Goal: Transaction & Acquisition: Book appointment/travel/reservation

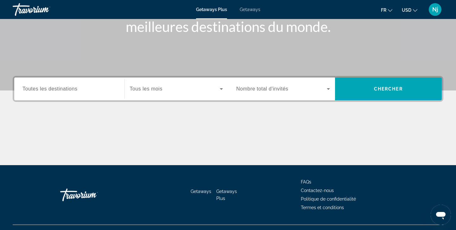
scroll to position [100, 0]
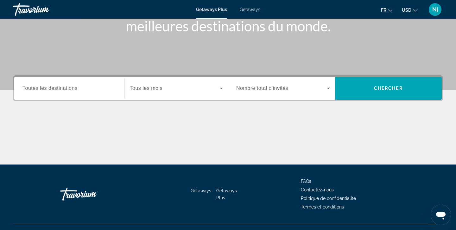
click at [136, 96] on div "Search widget" at bounding box center [176, 89] width 93 height 18
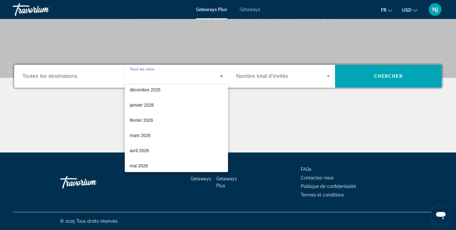
scroll to position [61, 0]
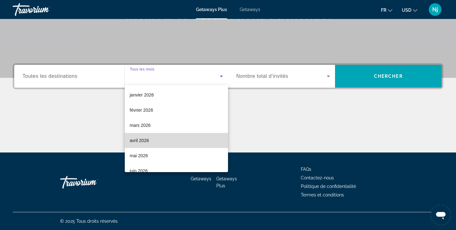
click at [137, 139] on span "avril 2026" at bounding box center [139, 141] width 19 height 8
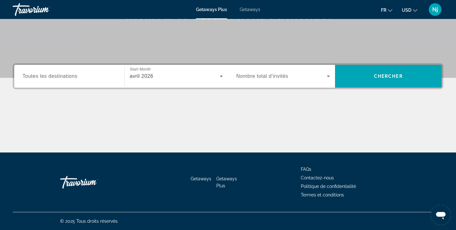
click at [269, 84] on div "Search widget" at bounding box center [283, 77] width 94 height 18
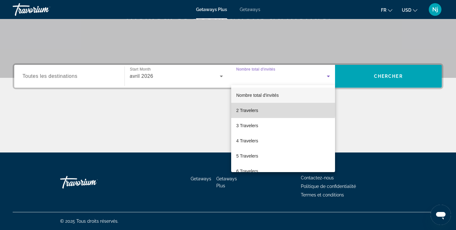
click at [259, 109] on mat-option "2 Travelers" at bounding box center [283, 110] width 104 height 15
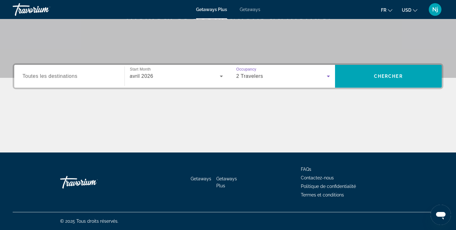
click at [86, 75] on input "Destination Toutes les destinations" at bounding box center [70, 77] width 94 height 8
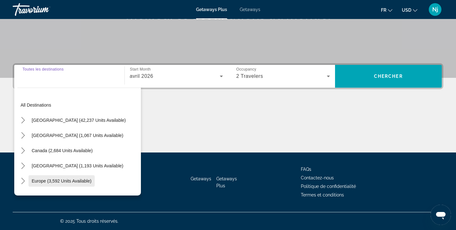
click at [56, 185] on span "Select destination: Europe (3,592 units available)" at bounding box center [62, 181] width 66 height 15
type input "**********"
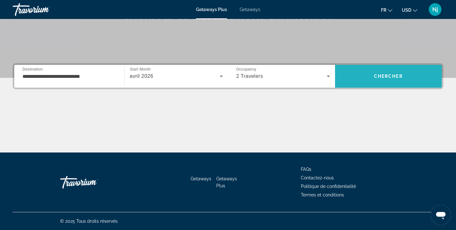
click at [379, 73] on span "Search" at bounding box center [388, 76] width 107 height 15
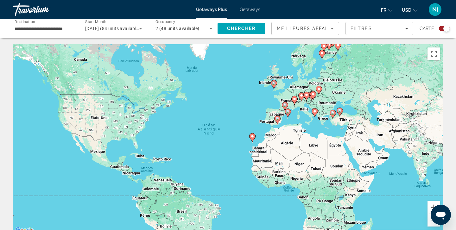
click at [431, 205] on button "Zoom avant" at bounding box center [434, 207] width 13 height 13
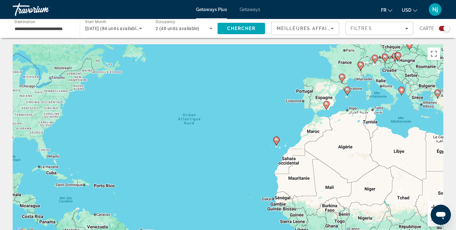
click at [431, 205] on button "Zoom avant" at bounding box center [434, 207] width 13 height 13
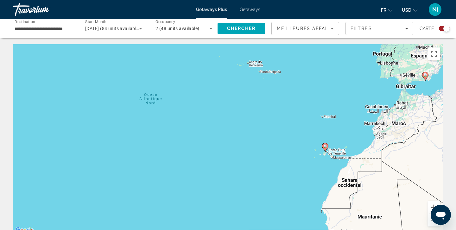
click at [431, 205] on button "Zoom avant" at bounding box center [434, 207] width 13 height 13
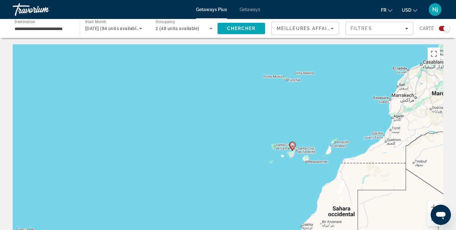
drag, startPoint x: 376, startPoint y: 164, endPoint x: 243, endPoint y: 147, distance: 134.1
click at [243, 148] on div "Pour activer le glissement avec le clavier, appuyez sur Alt+Entrée. Une fois ce…" at bounding box center [228, 139] width 431 height 190
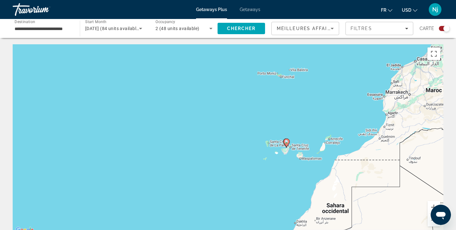
click at [287, 145] on icon "Main content" at bounding box center [287, 143] width 6 height 8
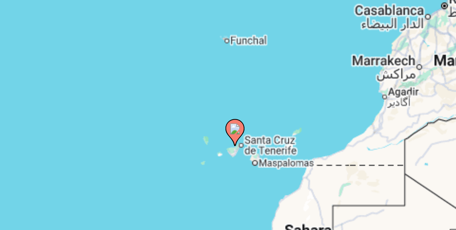
click at [226, 132] on image "Main content" at bounding box center [228, 134] width 4 height 4
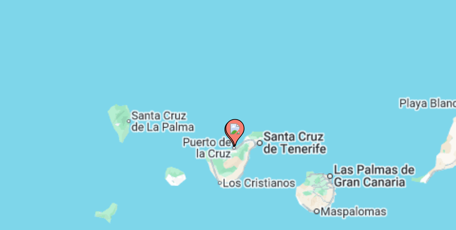
click at [226, 132] on image "Main content" at bounding box center [228, 134] width 4 height 4
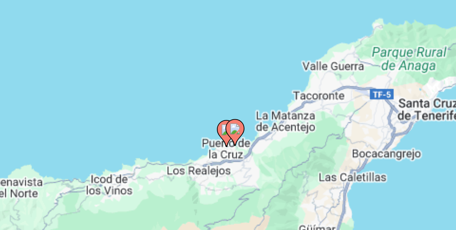
click at [226, 132] on image "Main content" at bounding box center [228, 134] width 4 height 4
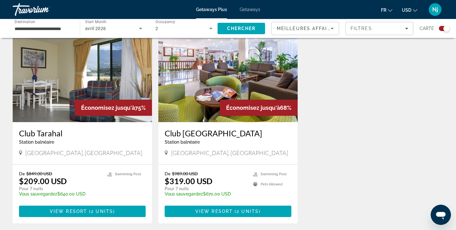
scroll to position [292, 0]
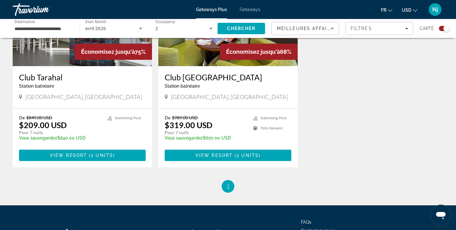
click at [404, 10] on span "USD" at bounding box center [407, 10] width 10 height 5
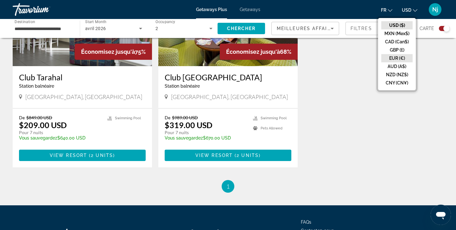
click at [391, 60] on button "EUR (€)" at bounding box center [397, 58] width 31 height 8
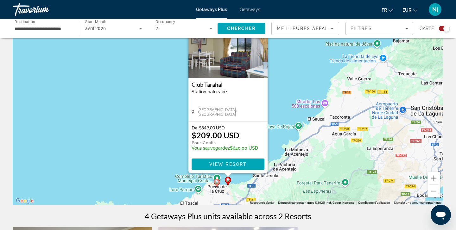
scroll to position [33, 0]
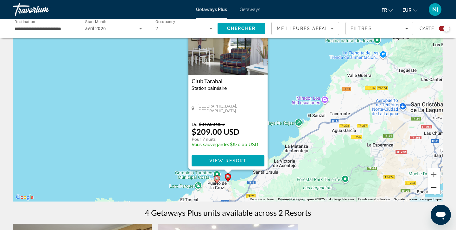
click at [436, 186] on button "Zoom arrière" at bounding box center [434, 188] width 13 height 13
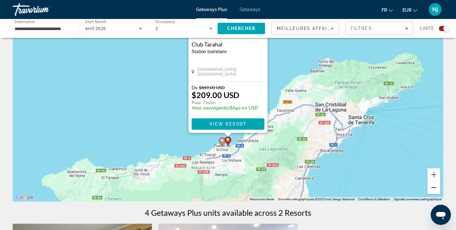
click at [436, 186] on button "Zoom arrière" at bounding box center [434, 188] width 13 height 13
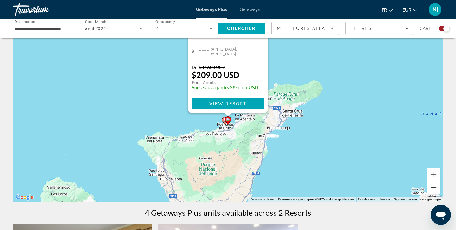
click at [436, 186] on button "Zoom arrière" at bounding box center [434, 188] width 13 height 13
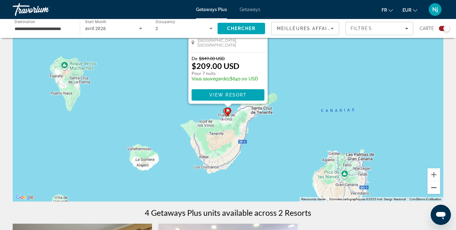
click at [436, 186] on button "Zoom arrière" at bounding box center [434, 188] width 13 height 13
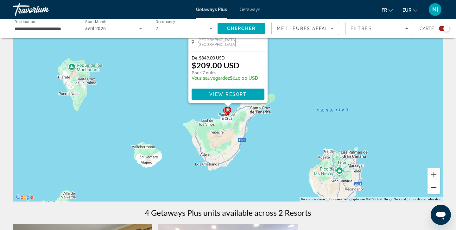
click at [436, 186] on button "Zoom arrière" at bounding box center [434, 188] width 13 height 13
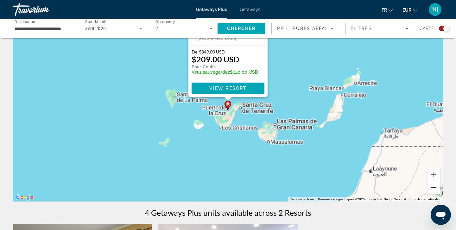
click at [436, 186] on button "Zoom arrière" at bounding box center [434, 188] width 13 height 13
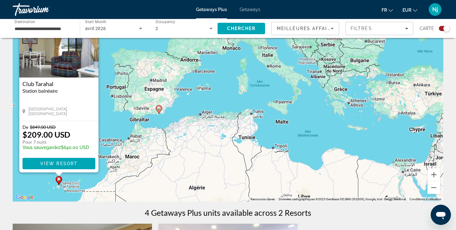
drag, startPoint x: 342, startPoint y: 103, endPoint x: 168, endPoint y: 183, distance: 191.6
click at [168, 183] on div "Pour activer le glissement avec le clavier, appuyez sur Alt+Entrée. Une fois ce…" at bounding box center [228, 107] width 431 height 190
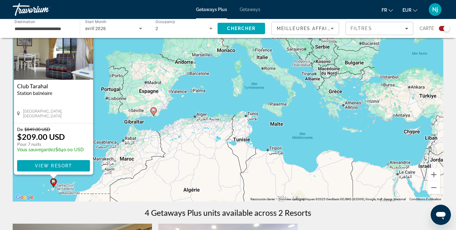
click at [156, 114] on gmp-advanced-marker "Main content" at bounding box center [154, 112] width 6 height 10
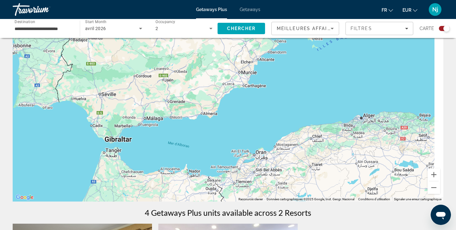
drag, startPoint x: 305, startPoint y: 105, endPoint x: 223, endPoint y: 140, distance: 89.1
click at [223, 140] on div "Main content" at bounding box center [228, 107] width 431 height 190
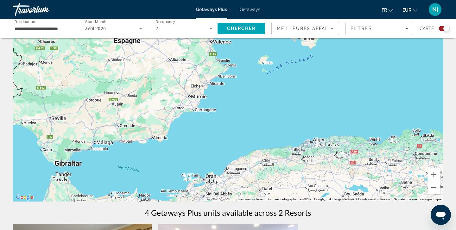
click at [300, 107] on div "Main content" at bounding box center [228, 107] width 431 height 190
click at [434, 191] on button "Zoom arrière" at bounding box center [434, 188] width 13 height 13
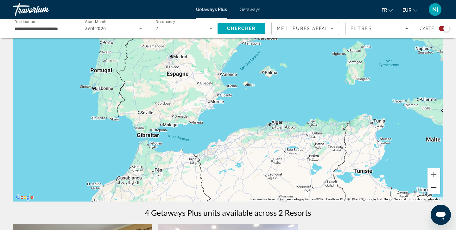
click at [434, 191] on button "Zoom arrière" at bounding box center [434, 188] width 13 height 13
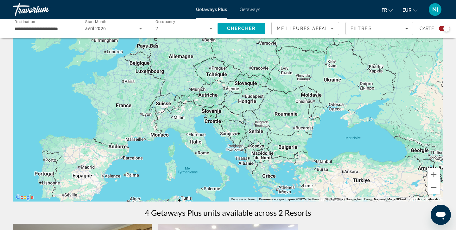
drag, startPoint x: 326, startPoint y: 107, endPoint x: 204, endPoint y: 192, distance: 148.5
click at [204, 192] on div "Pour activer le glissement avec le clavier, appuyez sur Alt+Entrée. Une fois ce…" at bounding box center [228, 107] width 431 height 190
click at [64, 30] on input "**********" at bounding box center [43, 29] width 57 height 8
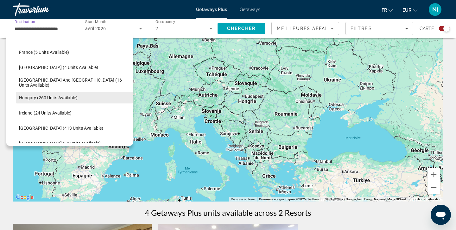
scroll to position [153, 0]
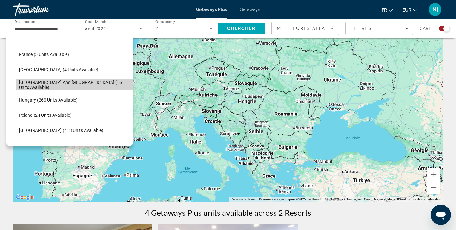
click at [66, 84] on span "[GEOGRAPHIC_DATA] and [GEOGRAPHIC_DATA] (16 units available)" at bounding box center [74, 85] width 111 height 10
type input "**********"
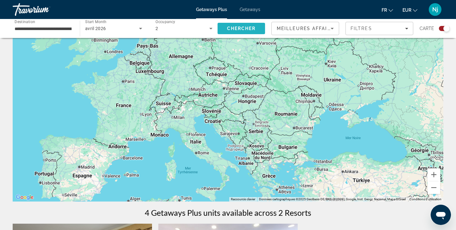
click at [250, 29] on span "Chercher" at bounding box center [241, 28] width 29 height 5
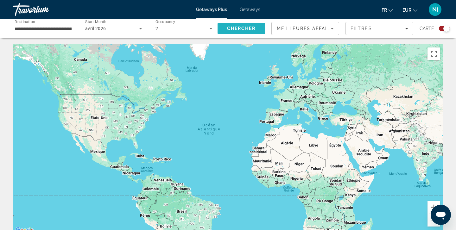
click at [237, 30] on span "Chercher" at bounding box center [241, 28] width 29 height 5
click at [238, 28] on span "Chercher" at bounding box center [241, 28] width 29 height 5
click at [65, 31] on input "**********" at bounding box center [43, 29] width 57 height 8
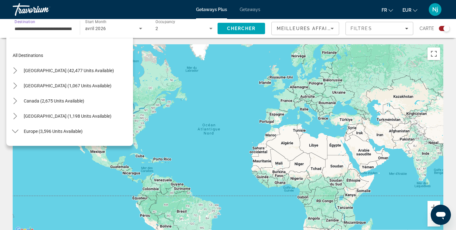
scroll to position [144, 0]
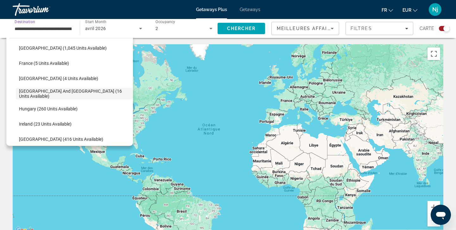
click at [65, 31] on input "**********" at bounding box center [43, 29] width 57 height 8
click at [58, 28] on input "**********" at bounding box center [43, 29] width 57 height 8
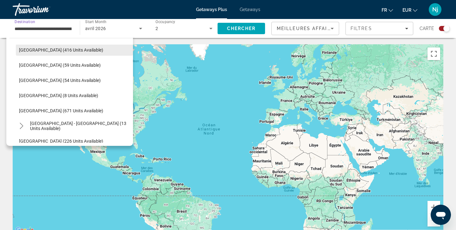
scroll to position [236, 0]
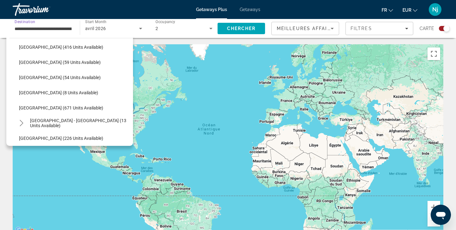
click at [55, 23] on div "**********" at bounding box center [43, 29] width 57 height 18
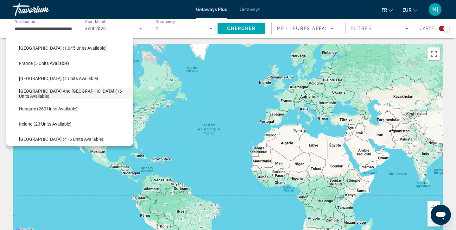
click at [55, 27] on input "**********" at bounding box center [43, 29] width 57 height 8
click at [180, 8] on div "Getaways Plus Getaways fr English Español Français Italiano Português русский E…" at bounding box center [228, 9] width 456 height 16
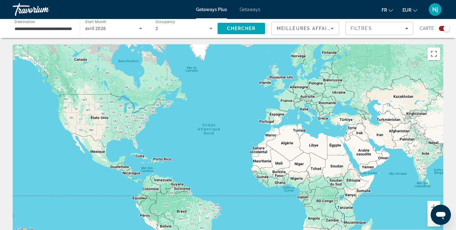
scroll to position [0, 0]
click at [274, 116] on div "Main content" at bounding box center [228, 139] width 431 height 190
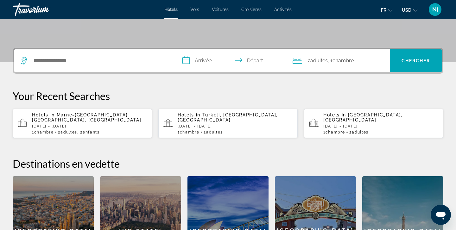
scroll to position [128, 0]
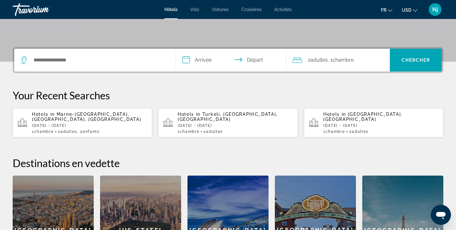
click at [82, 65] on div "Search widget" at bounding box center [95, 60] width 149 height 23
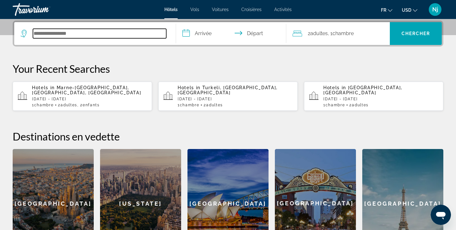
click at [79, 35] on input "Search hotel destination" at bounding box center [99, 34] width 133 height 10
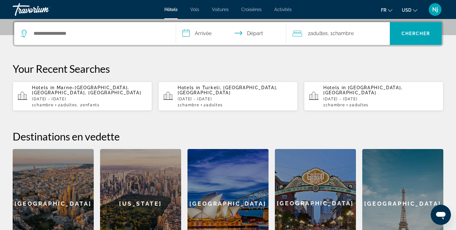
click at [412, 13] on button "USD USD ($) MXN (Mex$) CAD (Can$) GBP (£) EUR (€) AUD (A$) NZD (NZ$) CNY (CN¥)" at bounding box center [410, 9] width 16 height 9
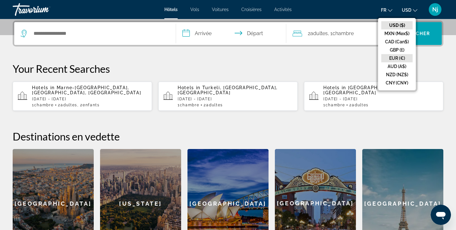
click at [398, 56] on button "EUR (€)" at bounding box center [397, 58] width 31 height 8
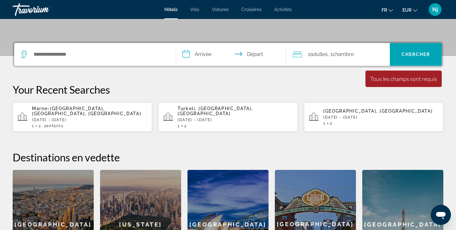
click at [125, 43] on div "Search widget" at bounding box center [95, 54] width 149 height 23
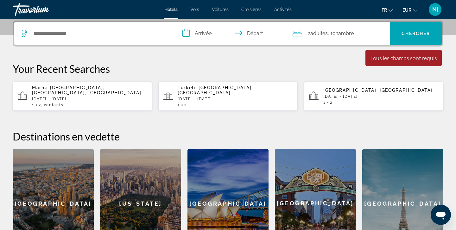
click at [114, 40] on div "Search widget" at bounding box center [95, 33] width 149 height 23
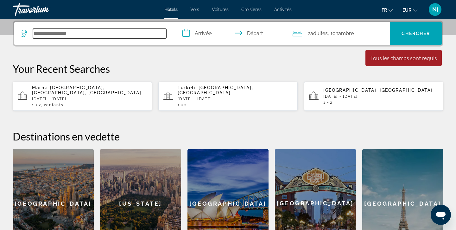
click at [114, 36] on input "Search hotel destination" at bounding box center [99, 34] width 133 height 10
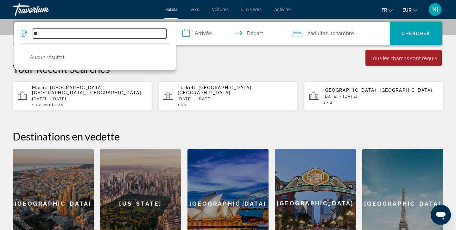
type input "*"
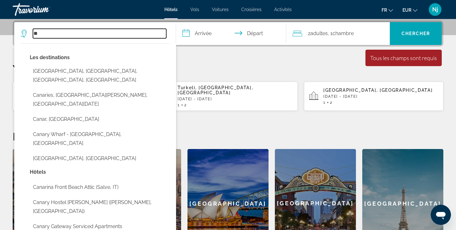
type input "*"
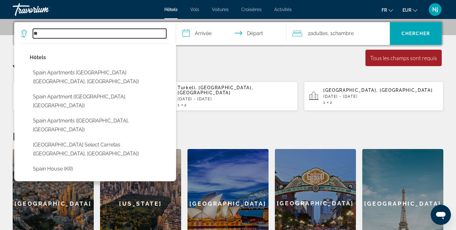
type input "*"
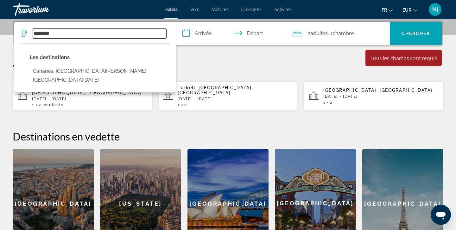
type input "********"
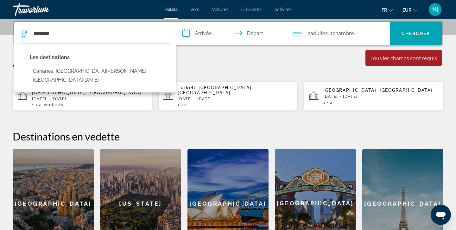
click at [211, 30] on input "**********" at bounding box center [232, 34] width 113 height 25
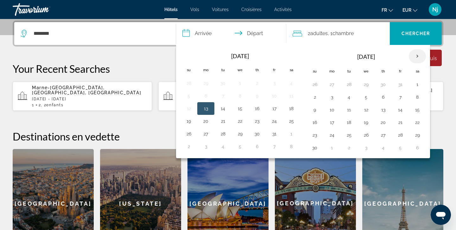
click at [415, 57] on th "Next month" at bounding box center [417, 56] width 17 height 14
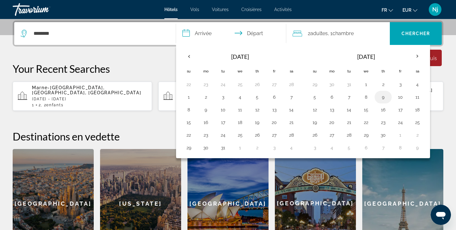
click at [383, 98] on button "9" at bounding box center [383, 97] width 10 height 9
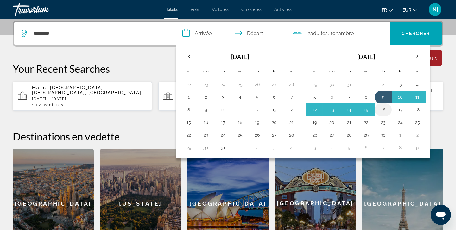
click at [383, 108] on button "16" at bounding box center [383, 110] width 10 height 9
type input "**********"
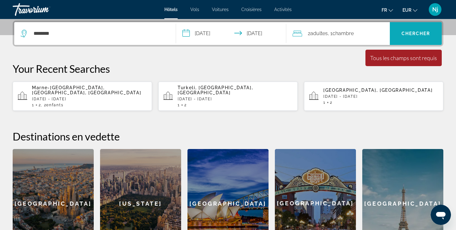
click at [410, 36] on span "Search" at bounding box center [416, 33] width 52 height 15
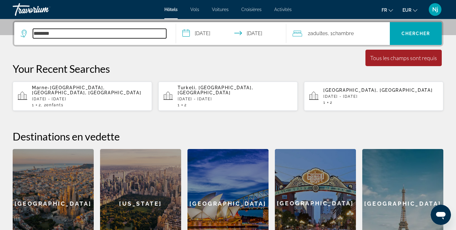
click at [143, 30] on input "********" at bounding box center [99, 34] width 133 height 10
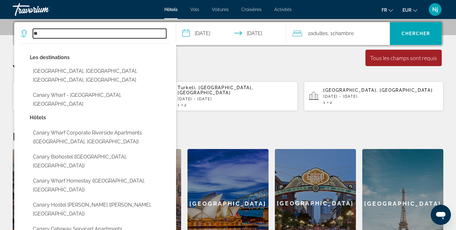
type input "*"
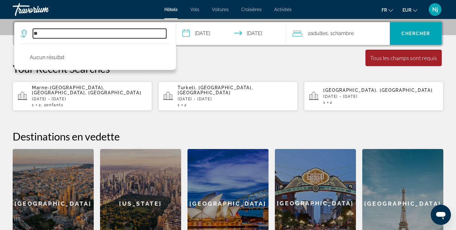
type input "*"
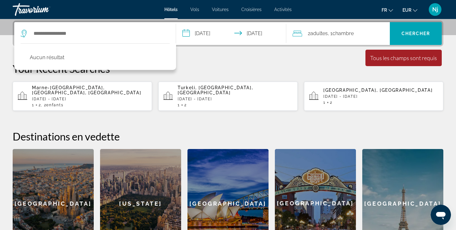
click at [23, 36] on icon "Search widget" at bounding box center [25, 34] width 8 height 8
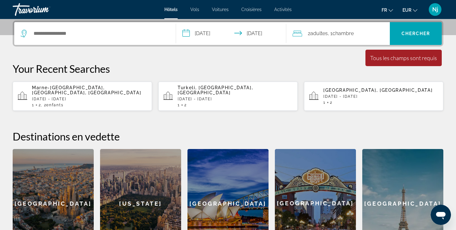
click at [23, 33] on icon "Search widget" at bounding box center [25, 34] width 8 height 8
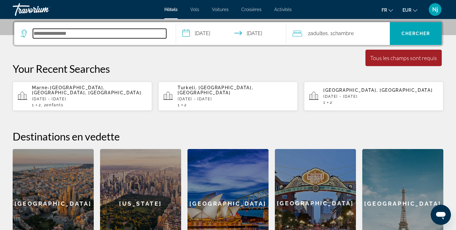
click at [109, 32] on input "Search hotel destination" at bounding box center [99, 34] width 133 height 10
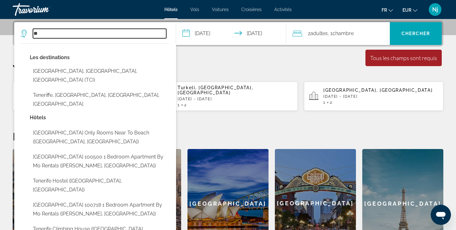
type input "*"
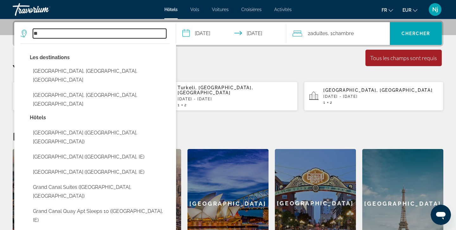
type input "*"
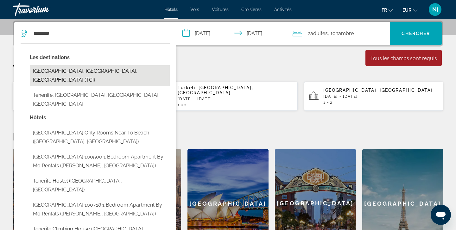
drag, startPoint x: 109, startPoint y: 32, endPoint x: 80, endPoint y: 74, distance: 51.7
click at [80, 74] on button "Tenerife, Canary Islands, Spain (TCI)" at bounding box center [100, 75] width 140 height 21
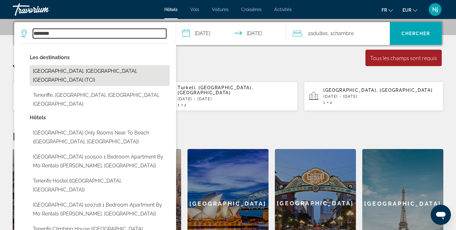
type input "**********"
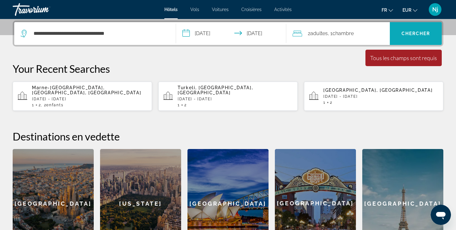
click at [400, 36] on span "Search" at bounding box center [416, 33] width 52 height 15
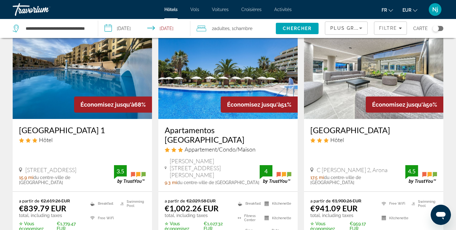
scroll to position [41, 0]
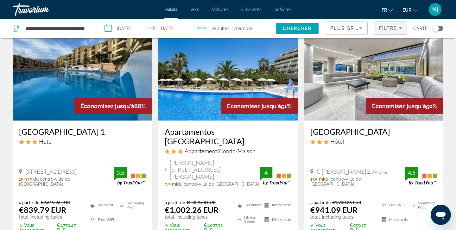
click at [399, 29] on icon "Filters" at bounding box center [400, 28] width 3 height 3
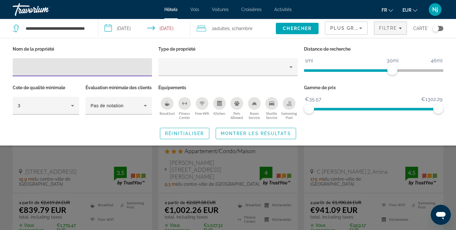
click at [168, 107] on div "Breakfast" at bounding box center [167, 103] width 13 height 13
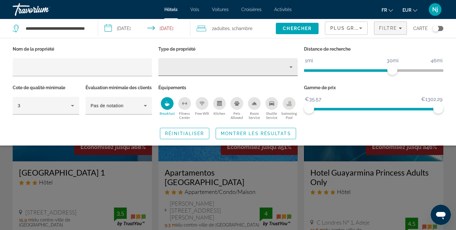
click at [201, 61] on div "Hotel Filters" at bounding box center [228, 67] width 129 height 18
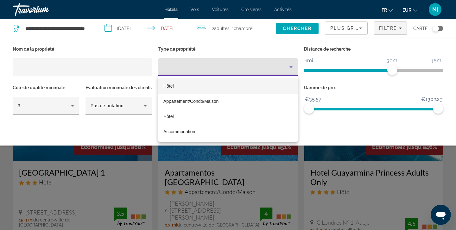
click at [190, 84] on mat-option "Hôtel" at bounding box center [227, 86] width 139 height 15
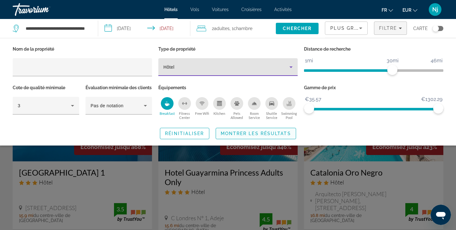
click at [226, 136] on span "Montrer les résultats" at bounding box center [256, 133] width 70 height 5
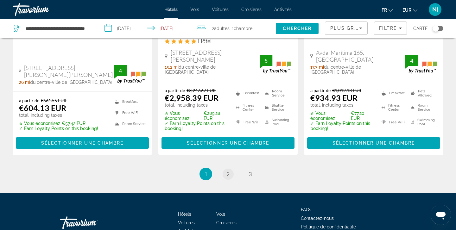
scroll to position [920, 0]
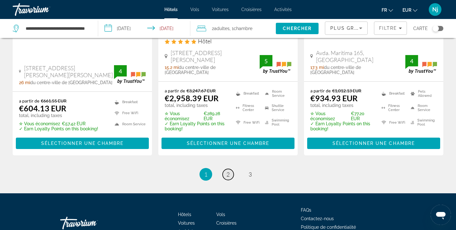
click at [227, 171] on span "2" at bounding box center [228, 174] width 3 height 7
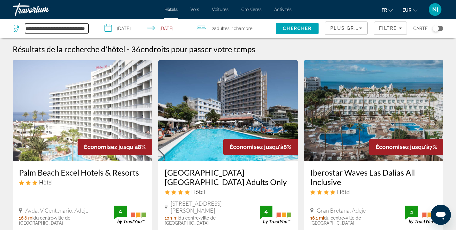
click at [33, 26] on input "**********" at bounding box center [56, 29] width 63 height 10
click at [48, 30] on input "**********" at bounding box center [56, 29] width 63 height 10
click at [22, 26] on div "**********" at bounding box center [51, 29] width 76 height 10
click at [56, 32] on input "**********" at bounding box center [56, 29] width 63 height 10
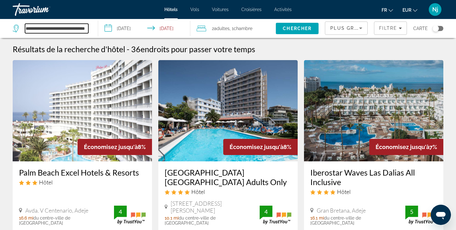
click at [85, 30] on input "**********" at bounding box center [56, 29] width 63 height 10
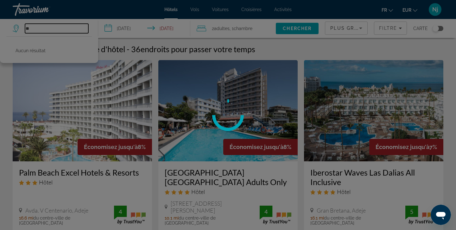
type input "*"
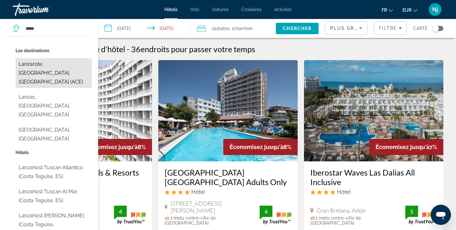
click at [53, 62] on button "Lanzarote, Canary Islands, Spain (ACE)" at bounding box center [54, 73] width 76 height 30
type input "**********"
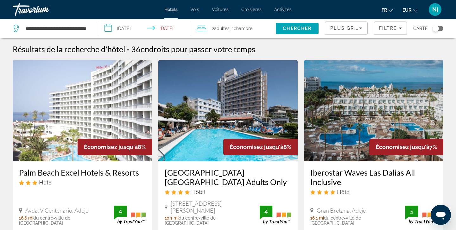
click at [136, 28] on input "**********" at bounding box center [145, 29] width 94 height 21
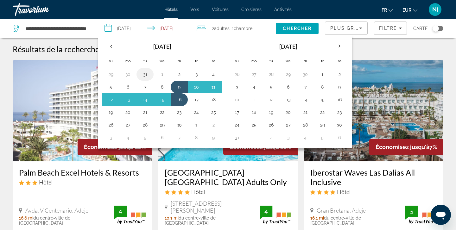
click at [145, 74] on button "31" at bounding box center [145, 74] width 10 height 9
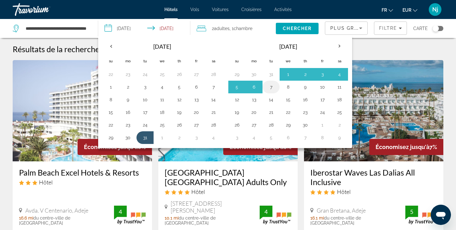
click at [267, 85] on button "7" at bounding box center [271, 87] width 10 height 9
type input "**********"
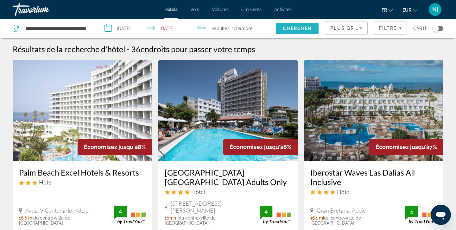
click at [301, 35] on span "Search" at bounding box center [297, 28] width 43 height 15
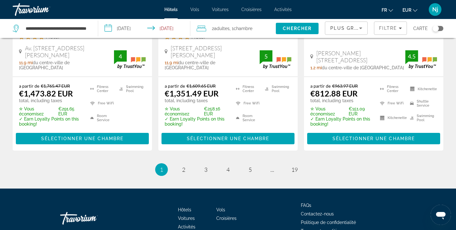
scroll to position [918, 0]
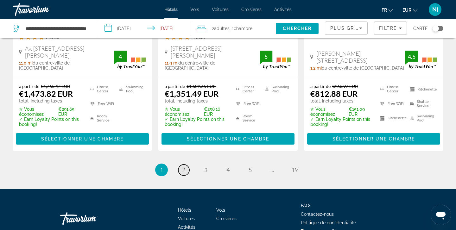
click at [183, 167] on span "2" at bounding box center [183, 170] width 3 height 7
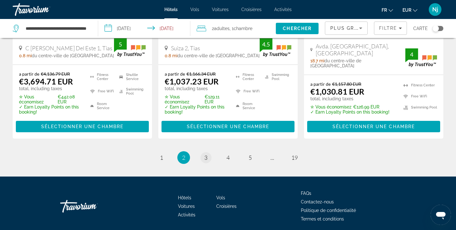
scroll to position [918, 0]
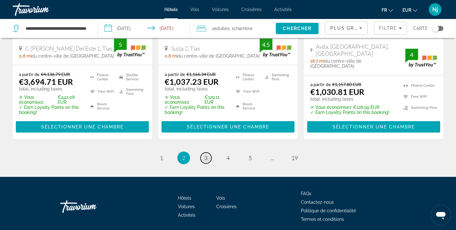
click at [205, 155] on span "3" at bounding box center [205, 158] width 3 height 7
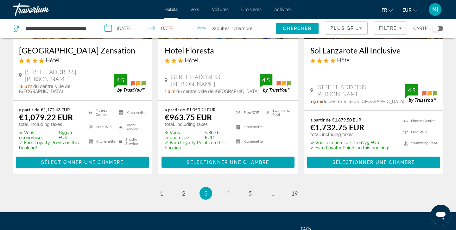
scroll to position [895, 0]
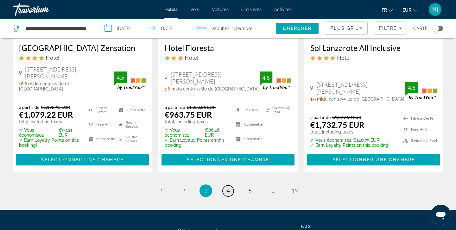
click at [228, 188] on span "4" at bounding box center [228, 191] width 3 height 7
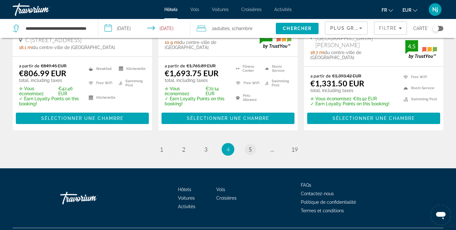
scroll to position [908, 0]
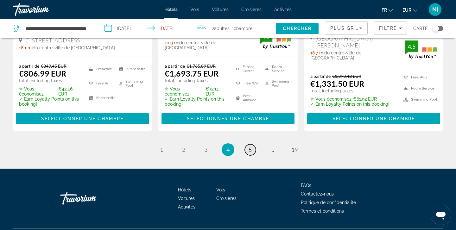
click at [247, 145] on link "page 5" at bounding box center [250, 150] width 11 height 11
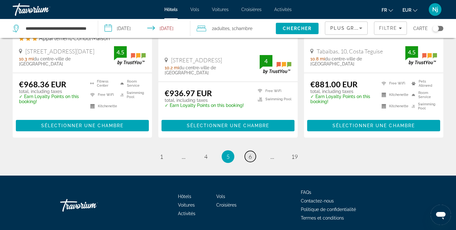
scroll to position [864, 0]
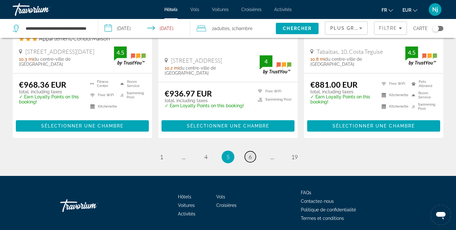
click at [247, 151] on link "page 6" at bounding box center [250, 156] width 11 height 11
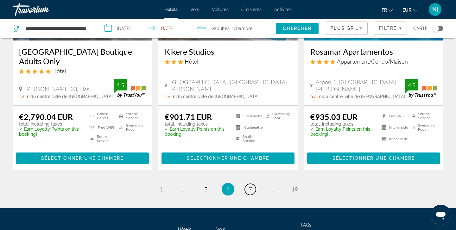
scroll to position [838, 0]
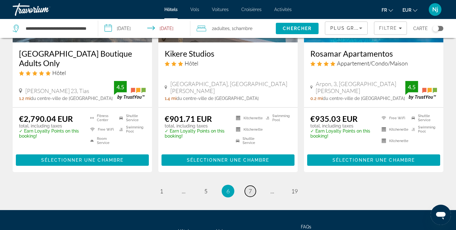
click at [247, 186] on link "page 7" at bounding box center [250, 191] width 11 height 11
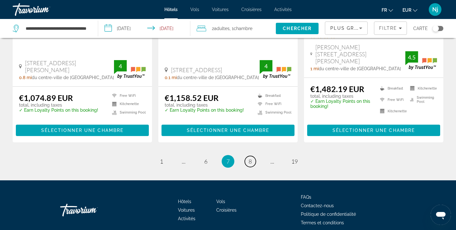
scroll to position [882, 0]
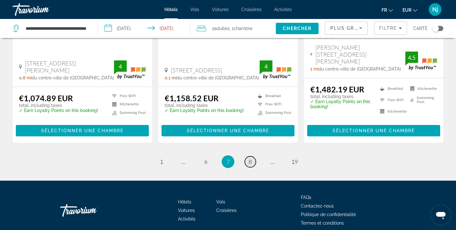
click at [254, 157] on link "page 8" at bounding box center [250, 162] width 11 height 11
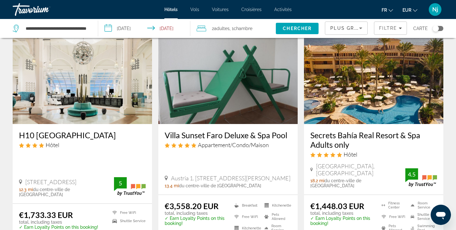
scroll to position [287, 0]
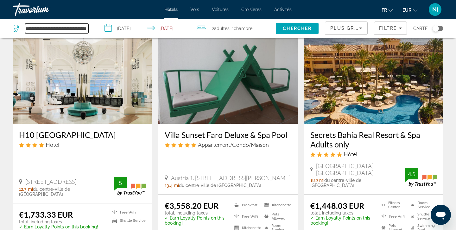
click at [76, 32] on input "**********" at bounding box center [56, 29] width 63 height 10
